Goal: Task Accomplishment & Management: Manage account settings

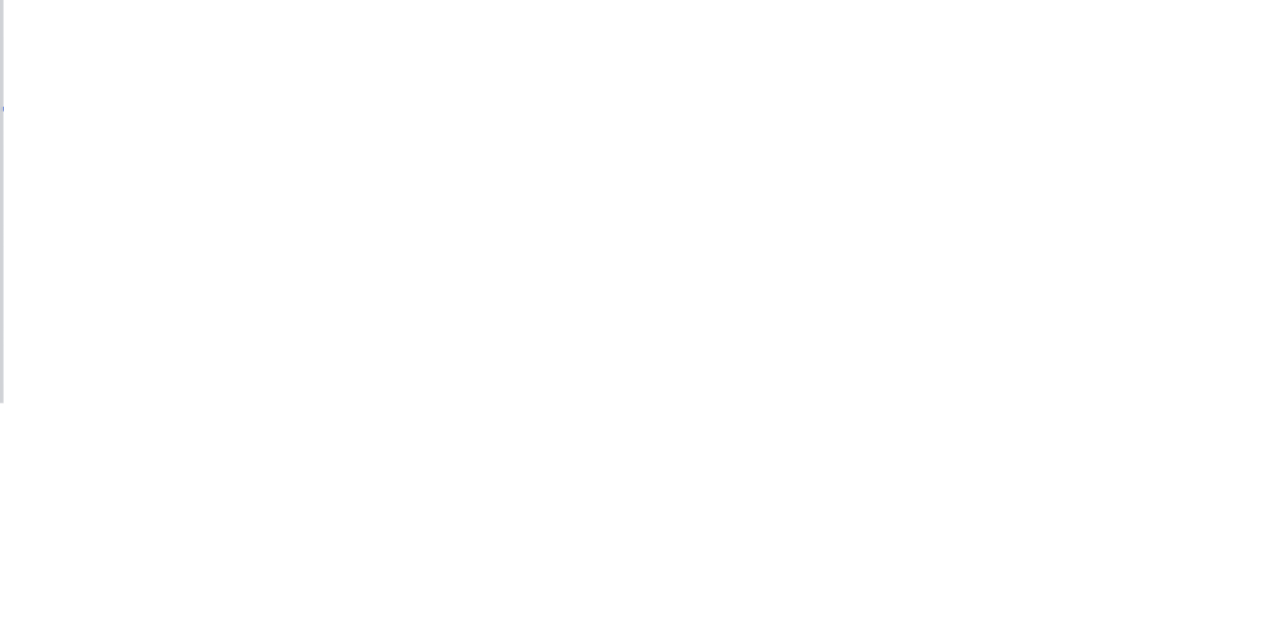
scroll to position [201, 0]
click at [264, 137] on button "Order details" at bounding box center [170, 125] width 190 height 50
click at [1067, 111] on button "Close" at bounding box center [1030, 111] width 73 height 32
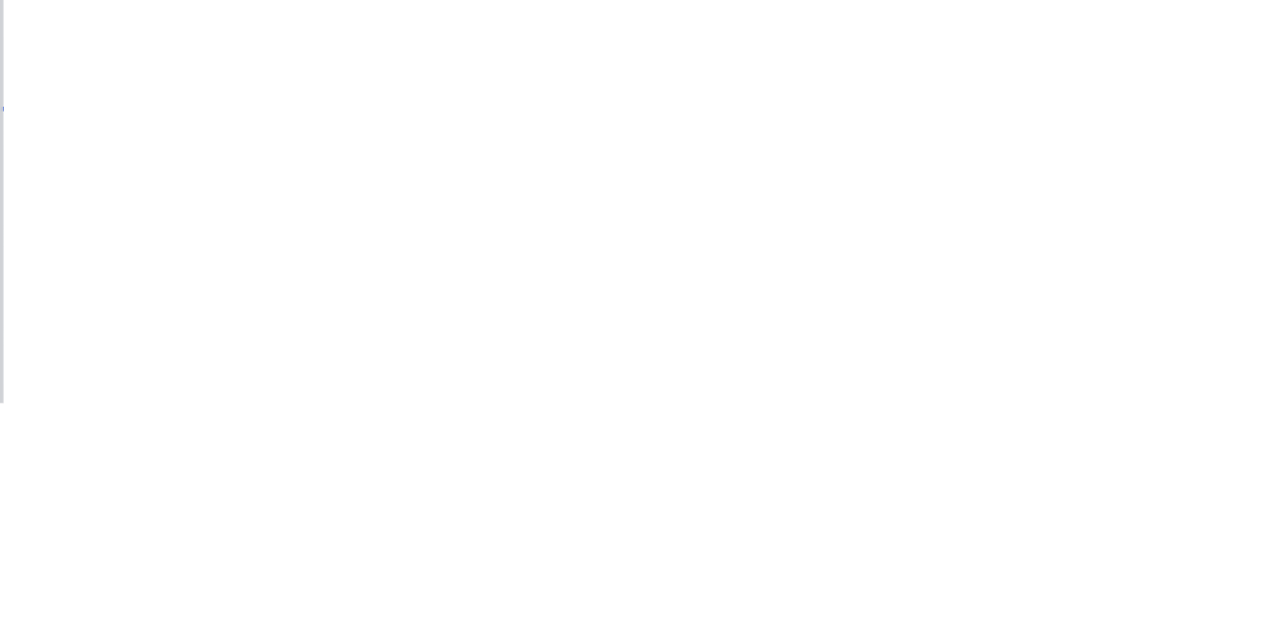
click at [264, 242] on button "Checklists 0/0" at bounding box center [170, 224] width 190 height 50
type textarea "x"
click at [185, 279] on div "Tracking" at bounding box center [157, 274] width 55 height 18
click at [208, 173] on div "Collaborate" at bounding box center [169, 175] width 79 height 18
click at [593, 237] on button "Create new label" at bounding box center [527, 241] width 134 height 27
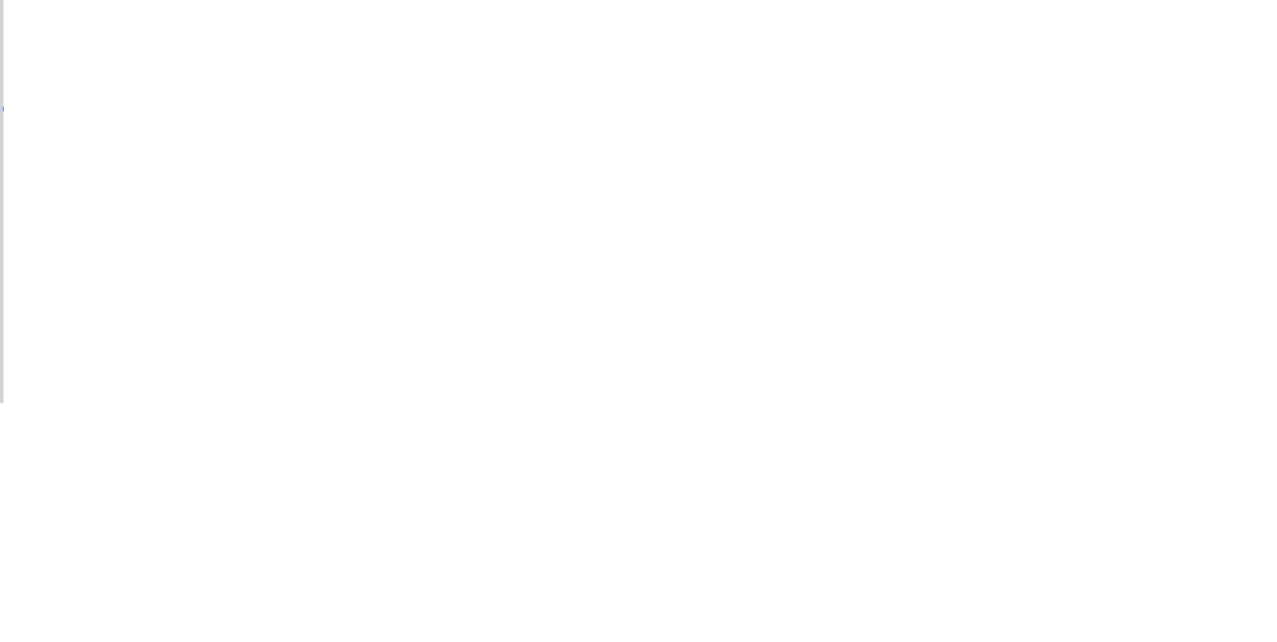
click at [1203, 369] on div "BK [PERSON_NAME] 10:36am [DATE] 0710-1850A.PDF Labels Download" at bounding box center [748, 390] width 909 height 180
